Goal: Browse casually

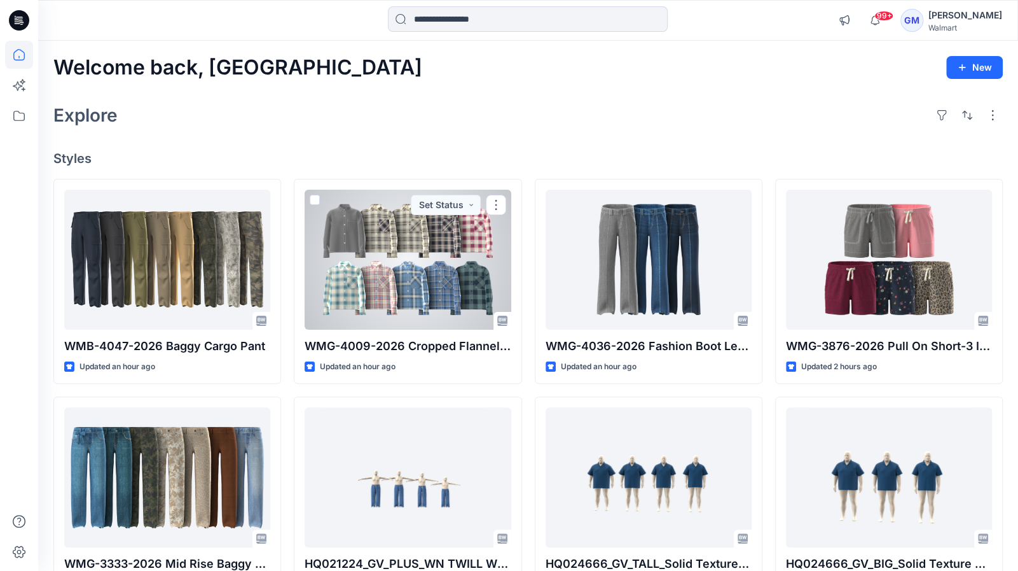
click at [392, 295] on div at bounding box center [408, 260] width 206 height 140
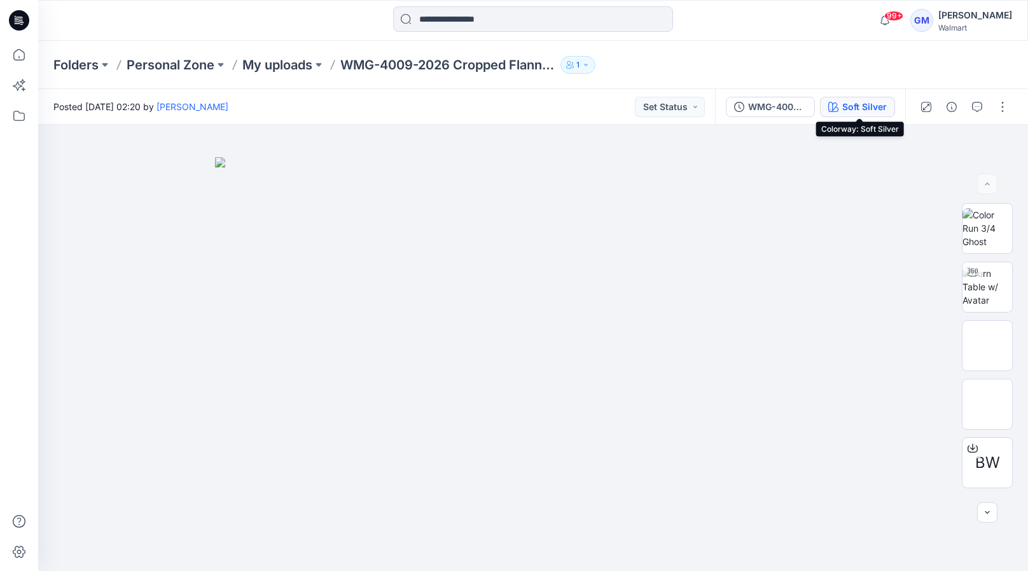
click at [864, 106] on div "Soft Silver" at bounding box center [864, 107] width 45 height 14
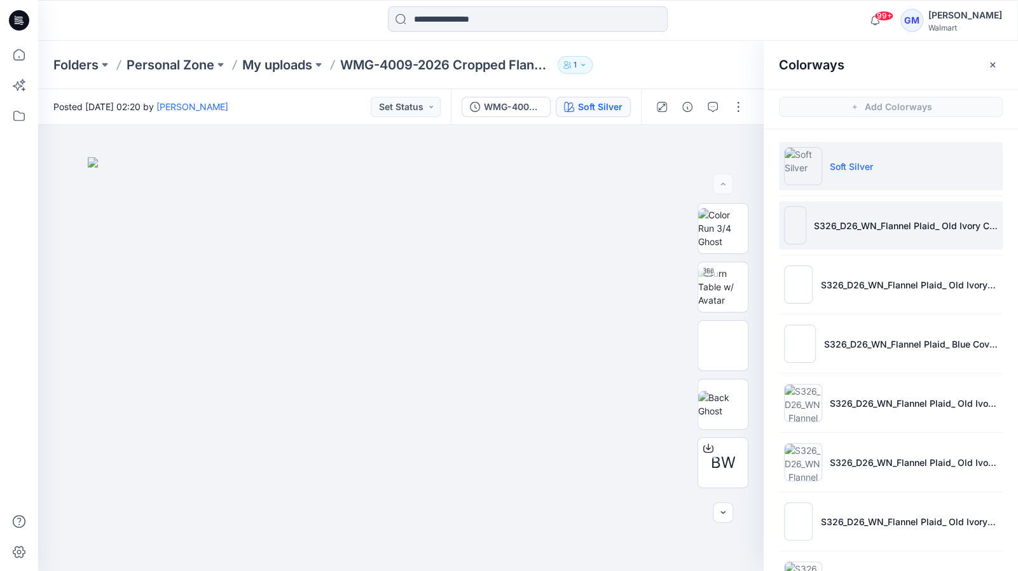
click at [932, 230] on p "S326_D26_WN_Flannel Plaid_ Old Ivory Cream_G2979D w/ G2979E Pocket" at bounding box center [906, 225] width 184 height 13
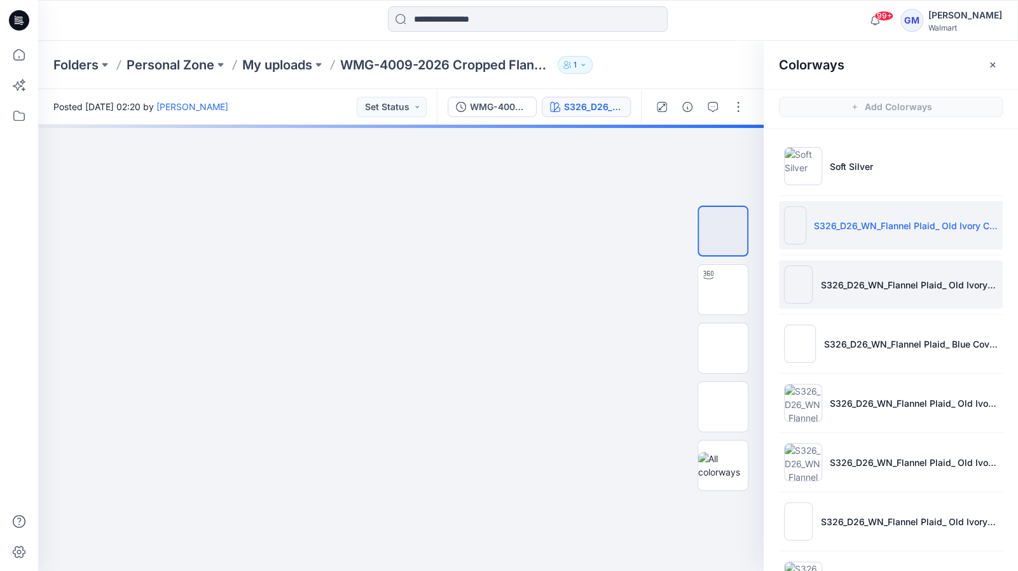
click at [903, 269] on li "S326_D26_WN_Flannel Plaid_ Old Ivory Cream_G2979D" at bounding box center [891, 284] width 224 height 48
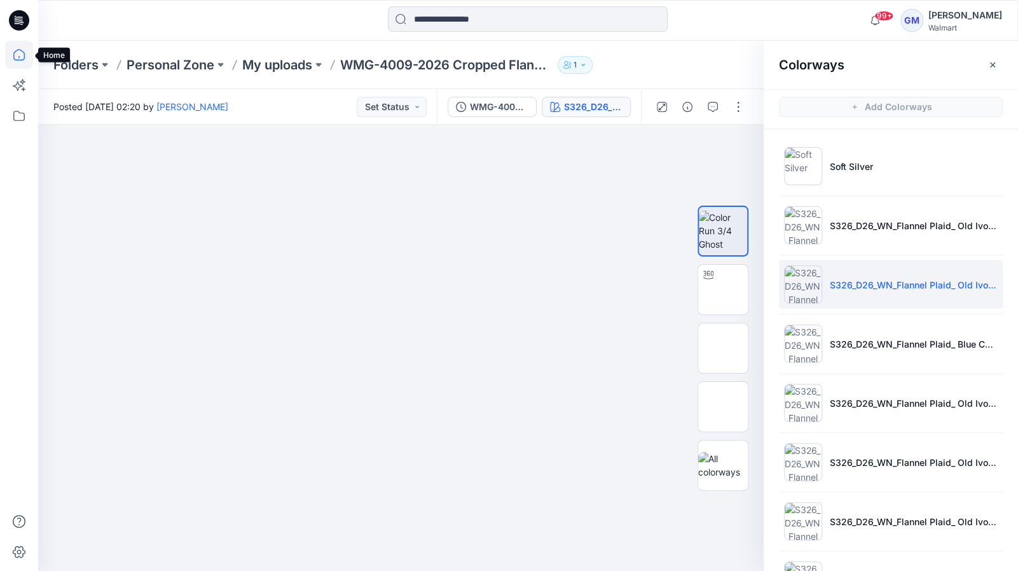
click at [18, 52] on icon at bounding box center [19, 55] width 28 height 28
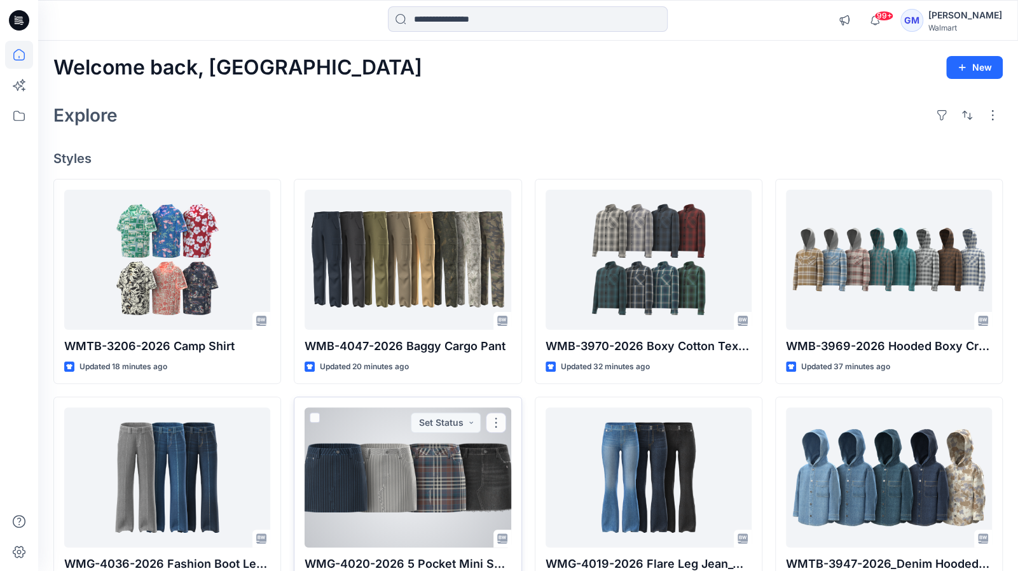
click at [441, 463] on div at bounding box center [408, 477] width 206 height 140
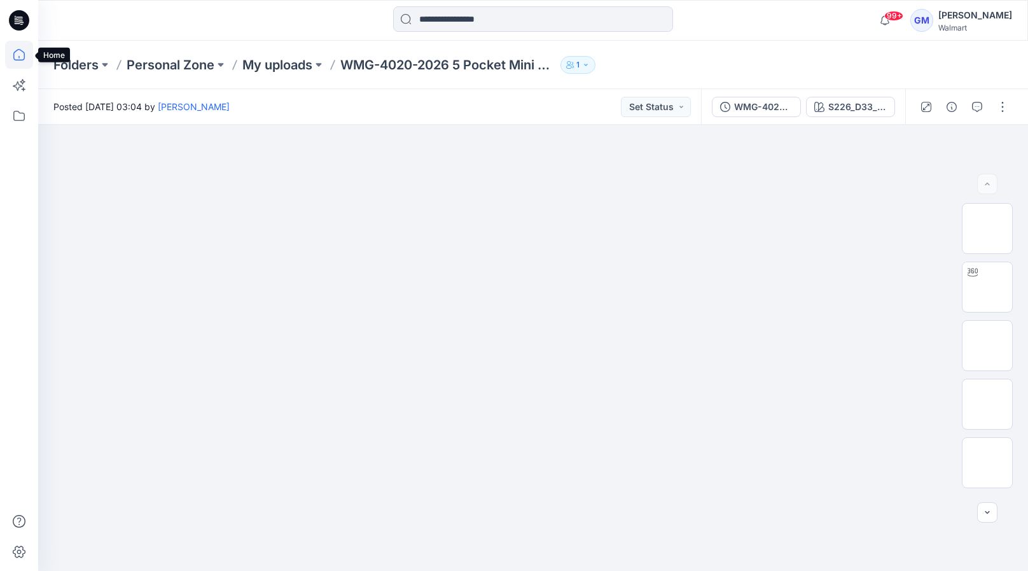
click at [25, 60] on icon at bounding box center [19, 55] width 28 height 28
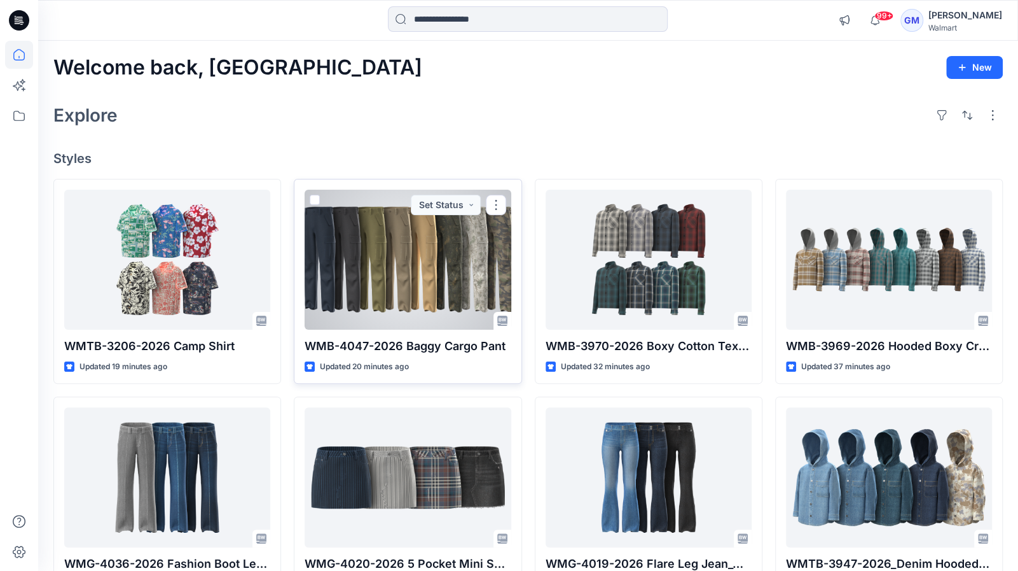
click at [369, 266] on div at bounding box center [408, 260] width 206 height 140
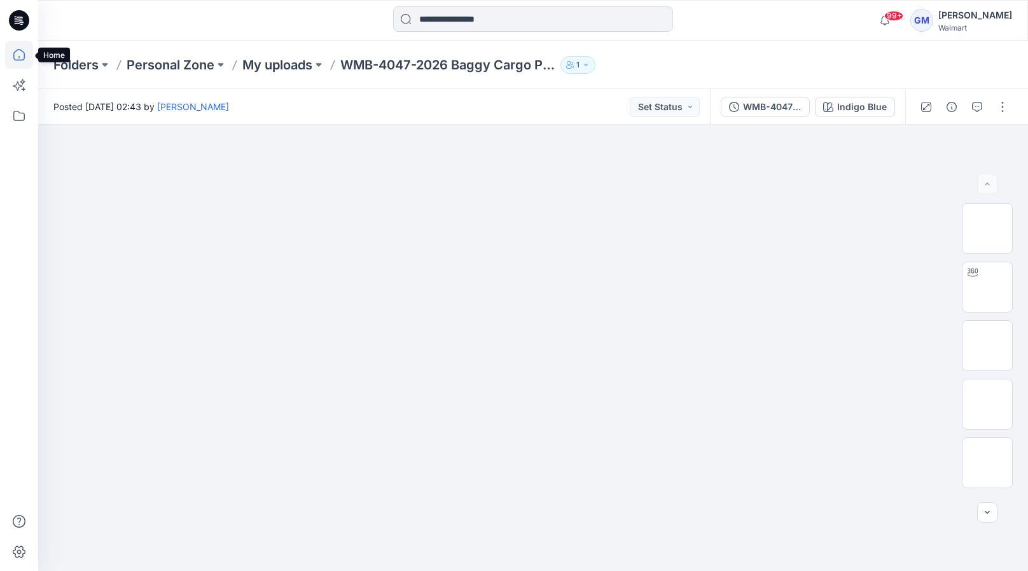
click at [9, 47] on icon at bounding box center [19, 55] width 28 height 28
